Goal: Information Seeking & Learning: Learn about a topic

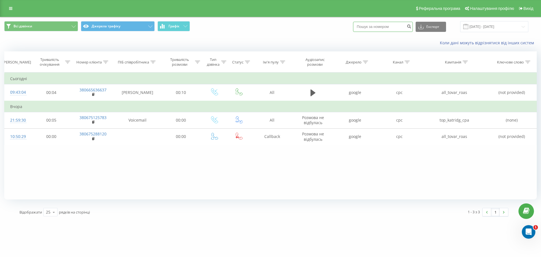
click at [371, 31] on input at bounding box center [383, 27] width 60 height 10
click at [327, 34] on div "Всі дзвінки Джерела трафіку Графік Експорт .csv .xls .xlsx 21.09.2025 - 22.09.2…" at bounding box center [270, 26] width 541 height 19
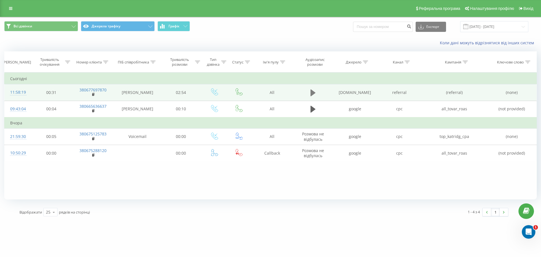
click at [315, 93] on icon at bounding box center [313, 92] width 5 height 7
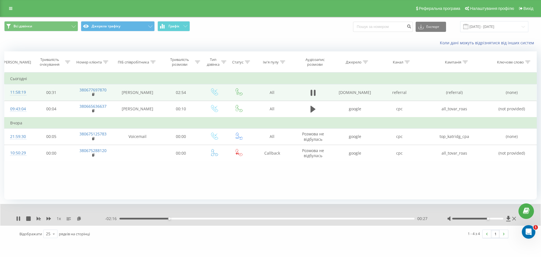
drag, startPoint x: 478, startPoint y: 218, endPoint x: 488, endPoint y: 218, distance: 10.7
click at [488, 218] on div "Accessibility label" at bounding box center [488, 218] width 2 height 2
click at [123, 29] on button "Джерела трафіку" at bounding box center [118, 26] width 74 height 10
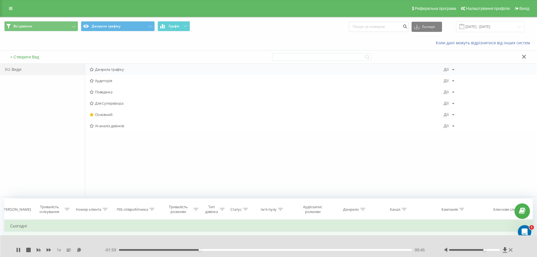
click at [116, 70] on span "Джерела трафіку" at bounding box center [267, 69] width 354 height 4
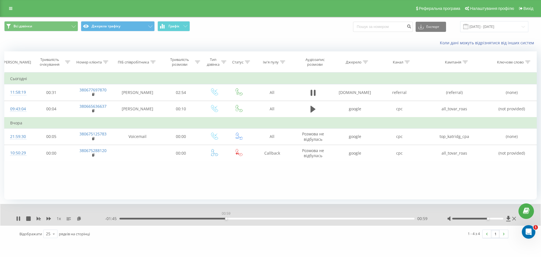
click at [226, 218] on div "00:59" at bounding box center [267, 219] width 295 height 2
click at [136, 28] on button "Джерела трафіку" at bounding box center [118, 26] width 74 height 10
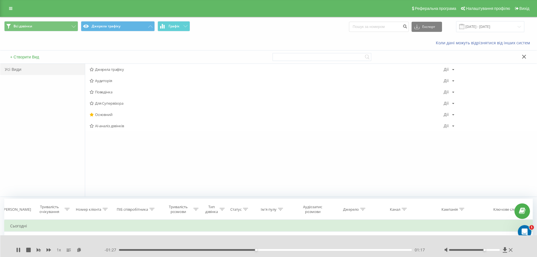
click at [142, 44] on div "Коли дані можуть відрізнятися вiд інших систем" at bounding box center [268, 43] width 536 height 14
click at [525, 59] on button at bounding box center [524, 57] width 8 height 6
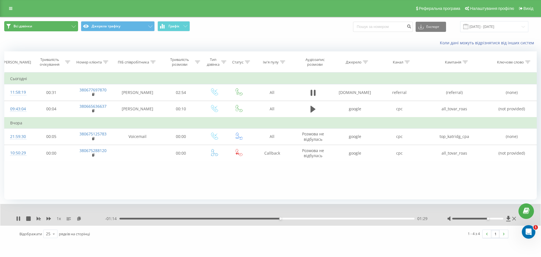
click at [71, 25] on button "Всі дзвінки" at bounding box center [41, 26] width 74 height 10
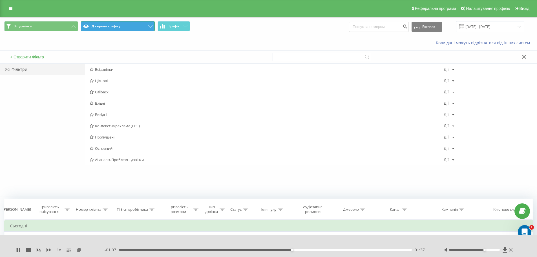
click at [103, 22] on button "Джерела трафіку" at bounding box center [118, 26] width 74 height 10
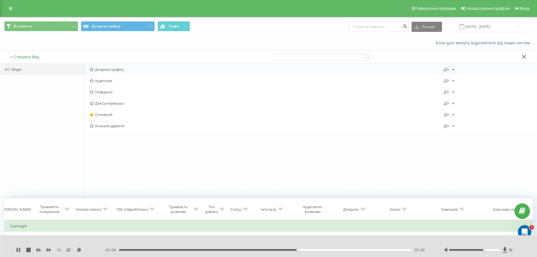
click at [132, 69] on span "Джерела трафіку" at bounding box center [267, 69] width 354 height 4
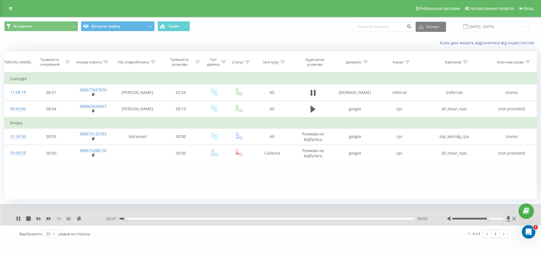
click at [294, 220] on div "- 02:41 00:03 00:03" at bounding box center [269, 219] width 328 height 6
click at [294, 218] on div "00:03" at bounding box center [267, 219] width 295 height 2
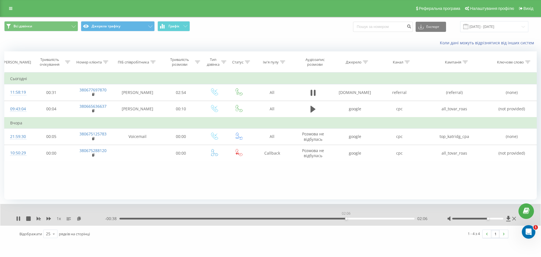
click at [346, 219] on div "02:06" at bounding box center [267, 219] width 295 height 2
click at [368, 218] on div "02:06" at bounding box center [267, 219] width 295 height 2
click at [383, 218] on div "02:27" at bounding box center [267, 219] width 295 height 2
click at [399, 218] on div "02:36" at bounding box center [267, 219] width 295 height 2
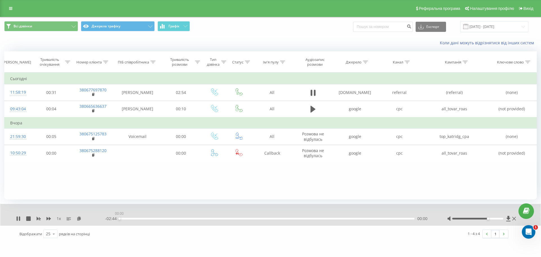
click at [410, 219] on div "00:00" at bounding box center [267, 219] width 295 height 2
